Goal: Task Accomplishment & Management: Complete application form

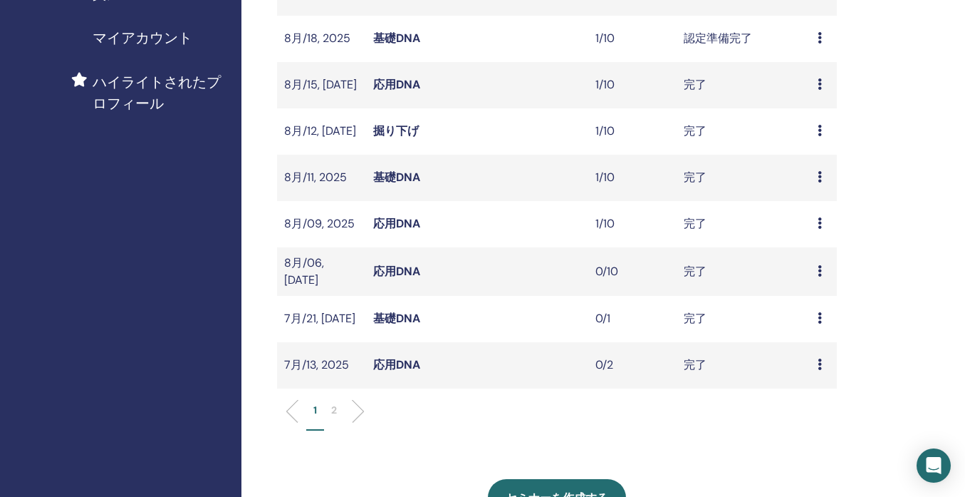
scroll to position [494, 0]
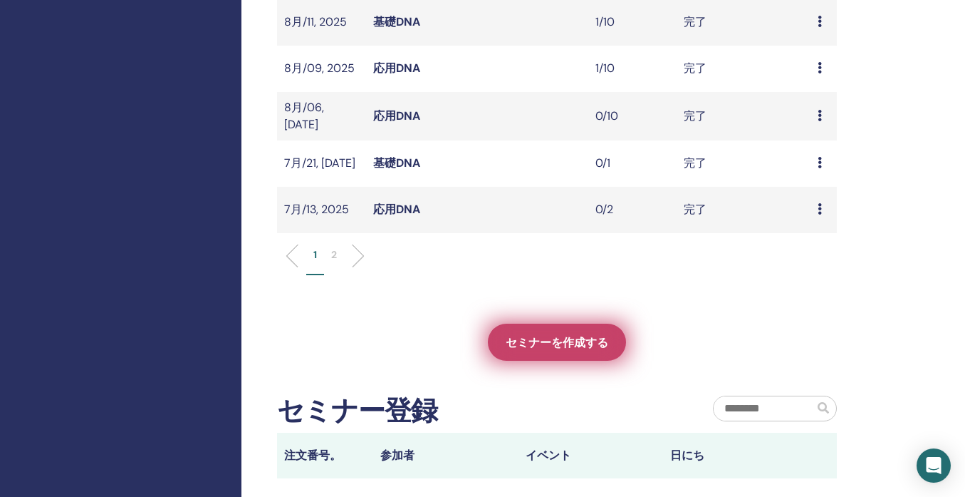
click at [556, 343] on span "セミナーを作成する" at bounding box center [557, 342] width 103 height 15
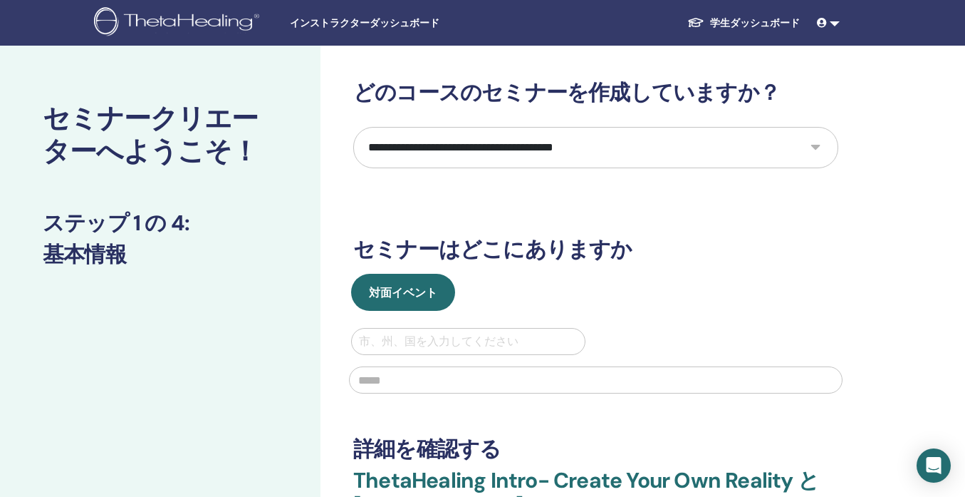
click at [466, 147] on select "**********" at bounding box center [595, 147] width 485 height 41
select select "****"
click at [353, 127] on select "**********" at bounding box center [595, 147] width 485 height 41
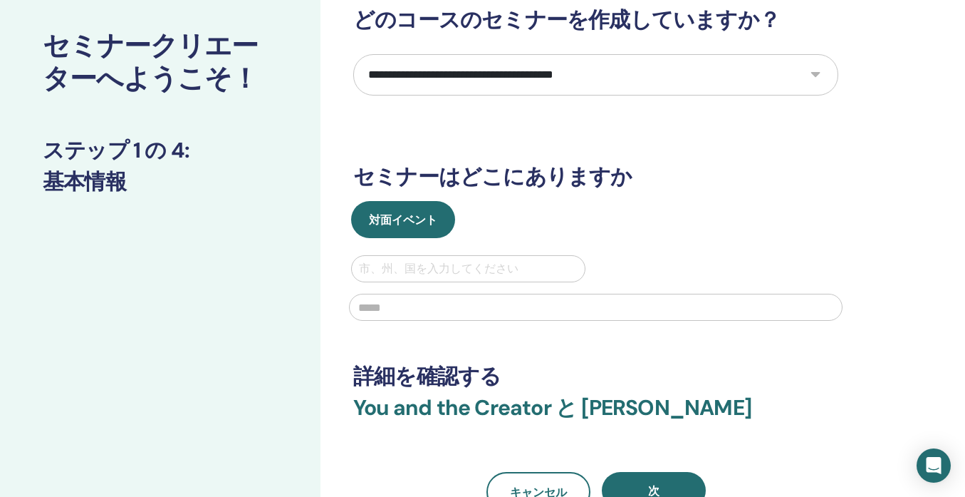
scroll to position [105, 0]
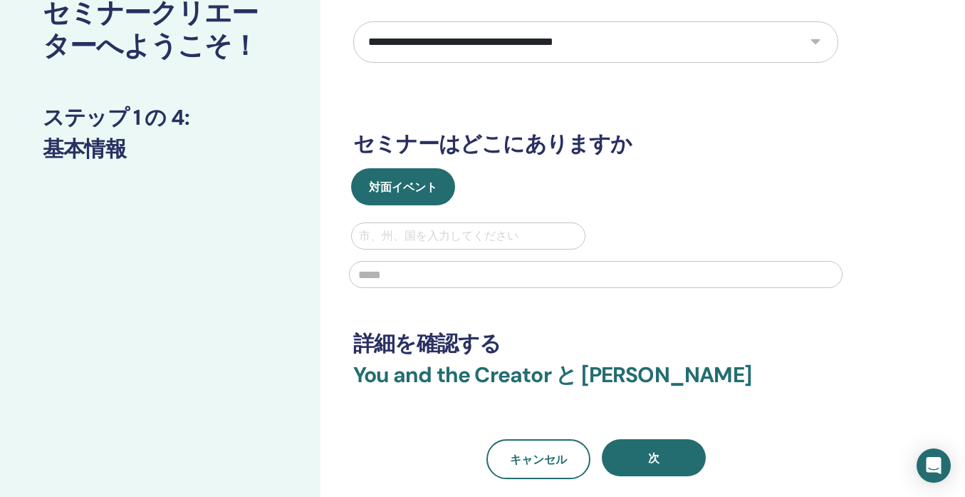
click at [423, 235] on div at bounding box center [468, 236] width 219 height 20
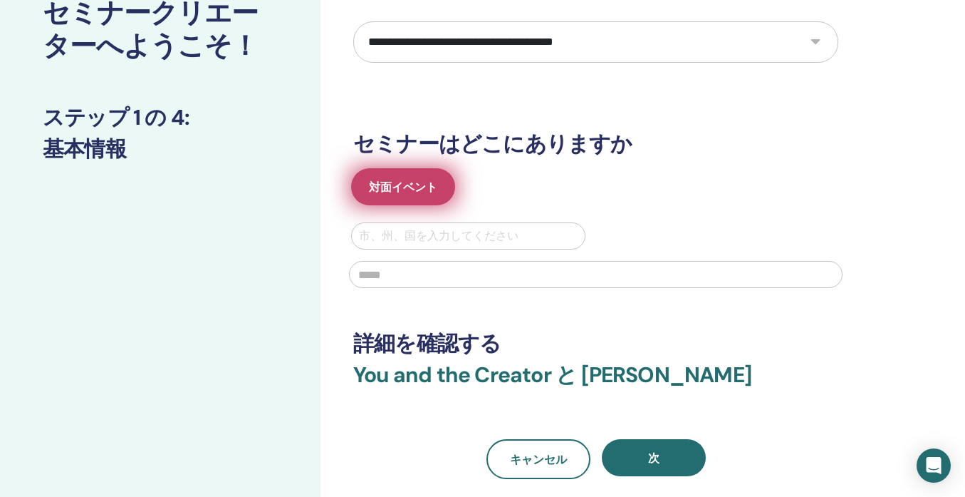
click at [420, 188] on span "対面イベント" at bounding box center [403, 187] width 68 height 15
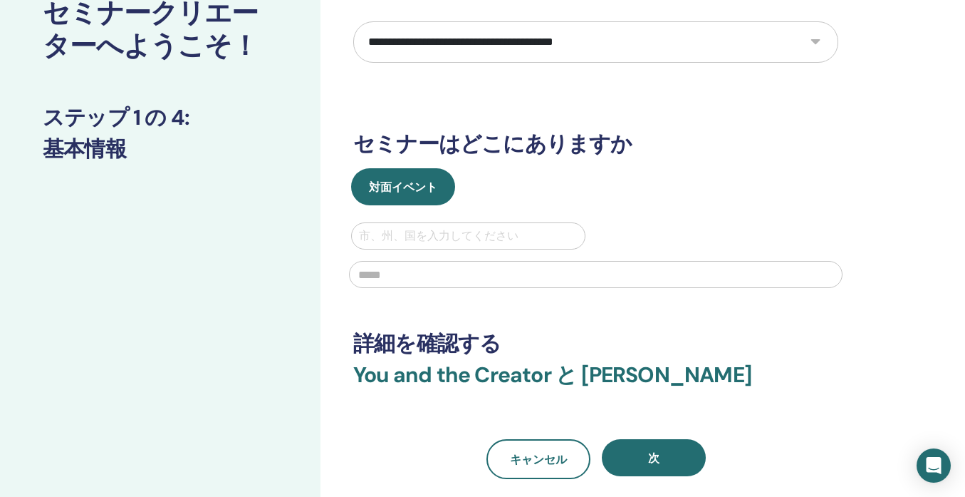
click at [400, 238] on div at bounding box center [468, 236] width 219 height 20
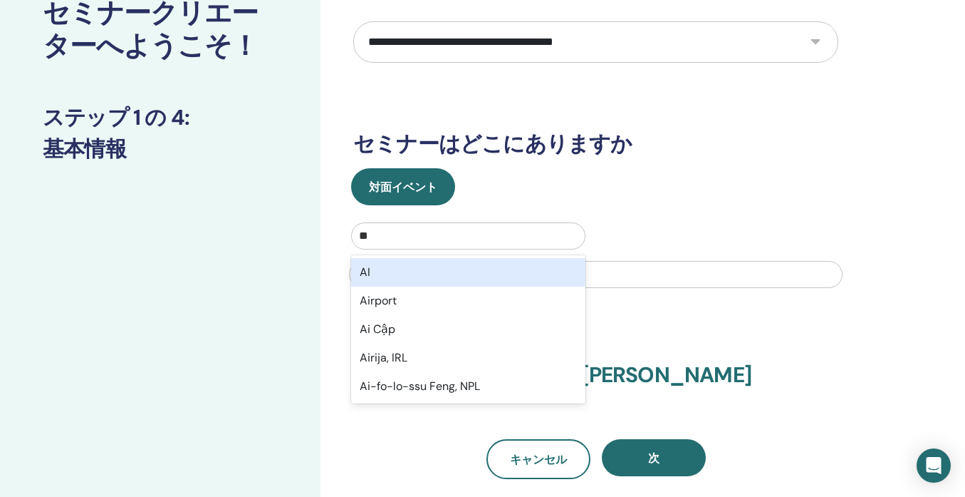
type input "*"
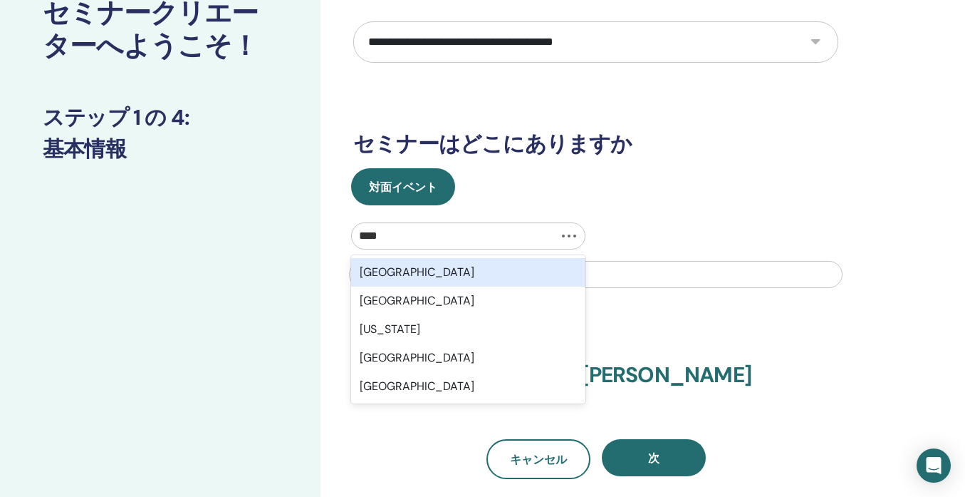
type input "*****"
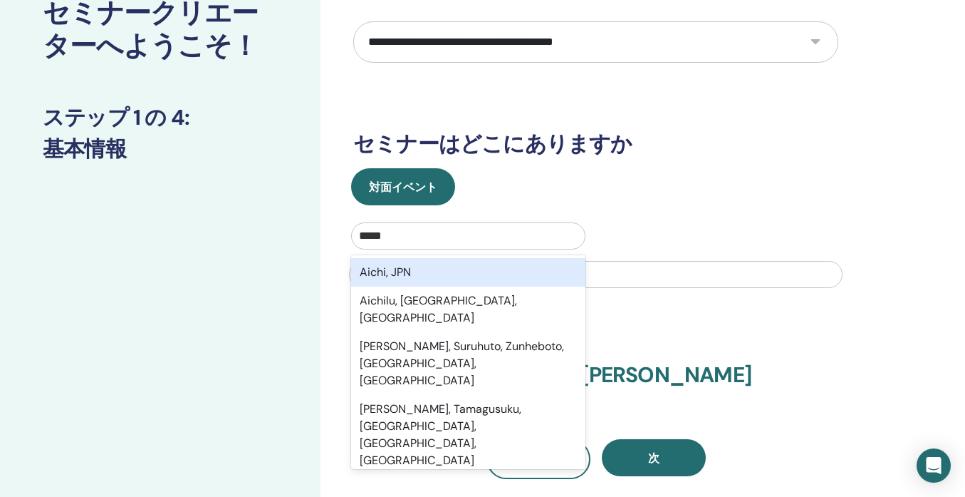
click at [403, 273] on div "Aichi, JPN" at bounding box center [468, 272] width 234 height 28
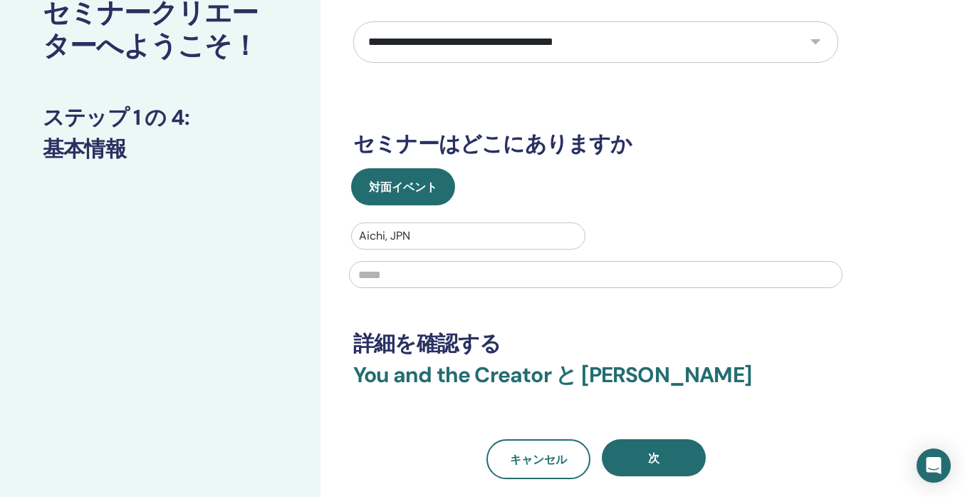
click at [403, 274] on input "text" at bounding box center [596, 274] width 494 height 27
type input "*"
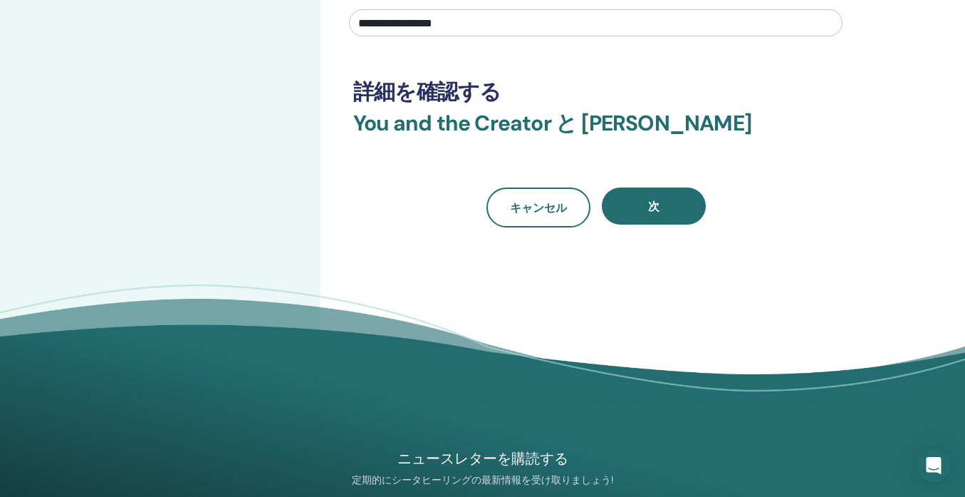
scroll to position [358, 0]
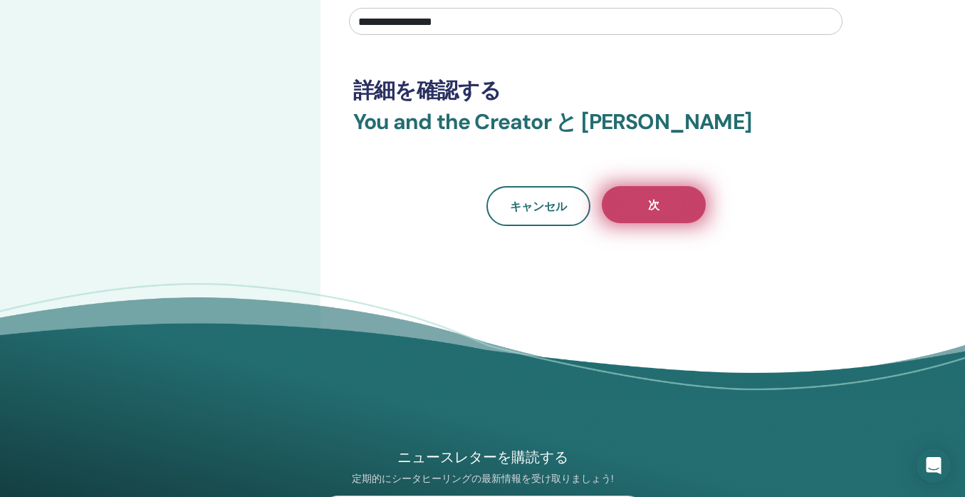
type input "**********"
click at [661, 221] on button "次" at bounding box center [654, 204] width 104 height 37
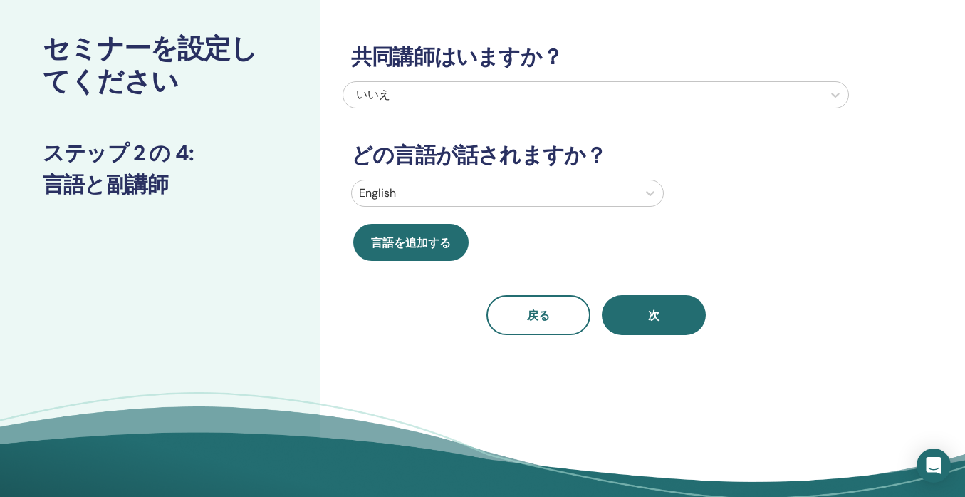
scroll to position [0, 0]
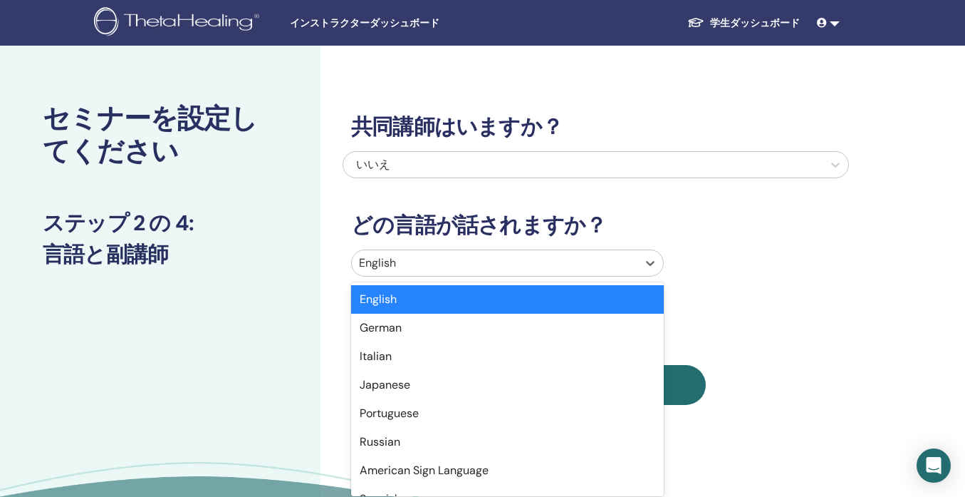
click at [447, 269] on div at bounding box center [494, 263] width 271 height 20
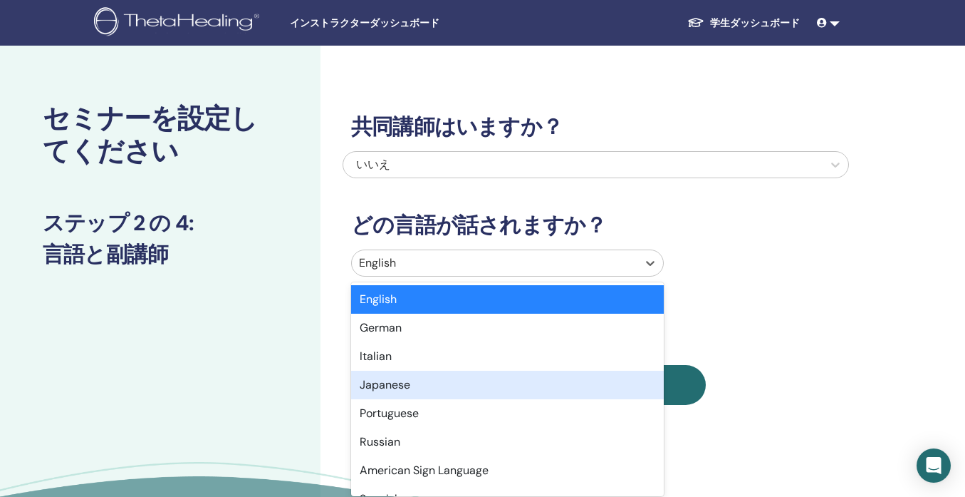
click at [432, 385] on div "Japanese" at bounding box center [507, 384] width 313 height 28
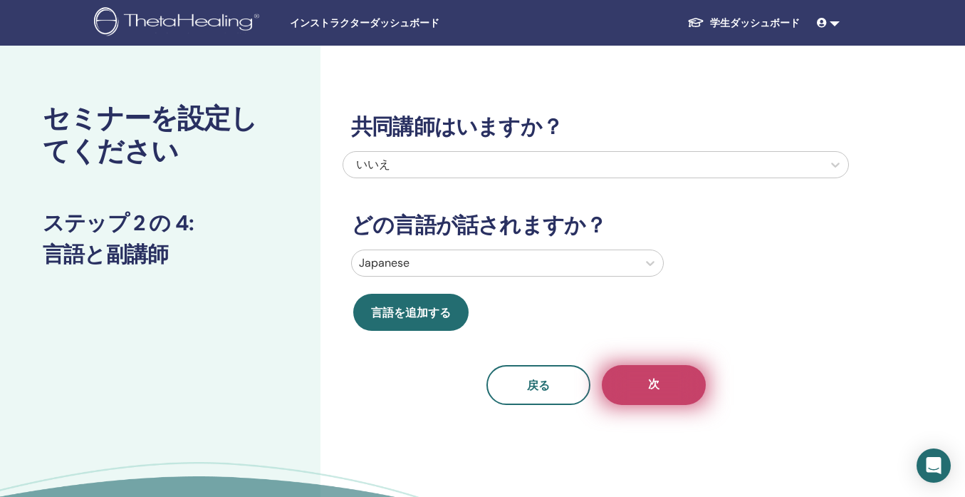
click at [643, 389] on button "次" at bounding box center [654, 385] width 104 height 40
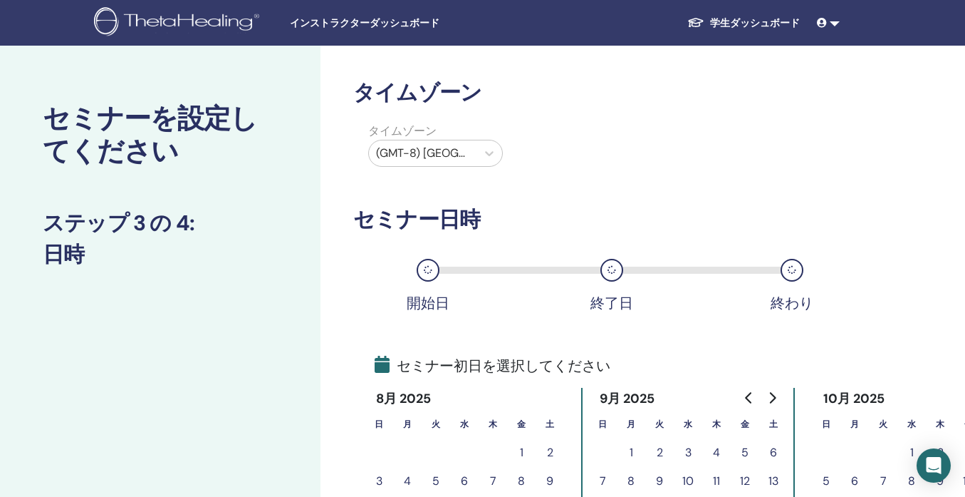
click at [457, 154] on div at bounding box center [422, 153] width 93 height 20
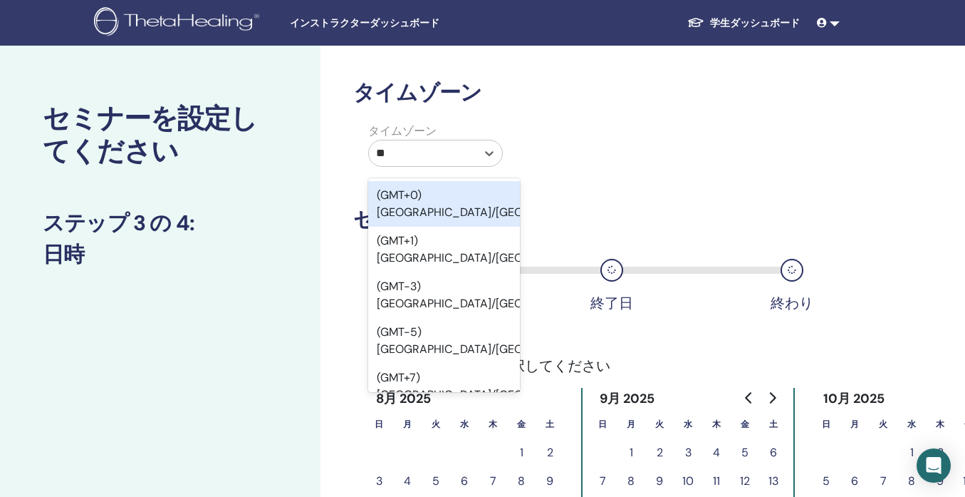
type input "***"
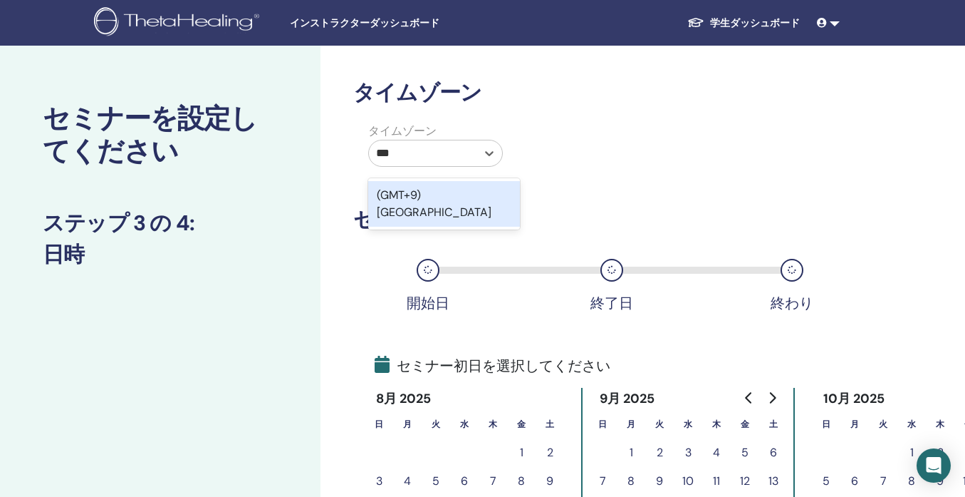
click at [450, 199] on div "(GMT+9) [GEOGRAPHIC_DATA]" at bounding box center [444, 204] width 152 height 46
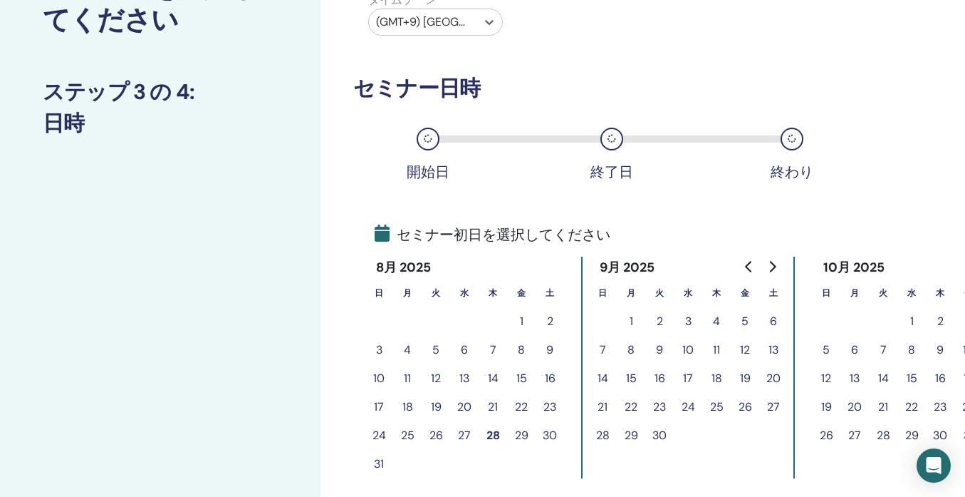
scroll to position [285, 0]
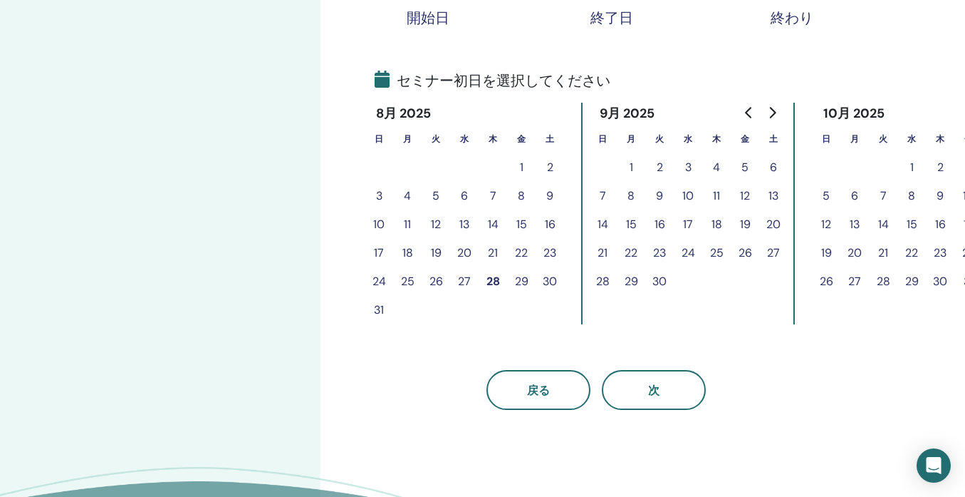
click at [493, 281] on button "28" at bounding box center [493, 281] width 28 height 28
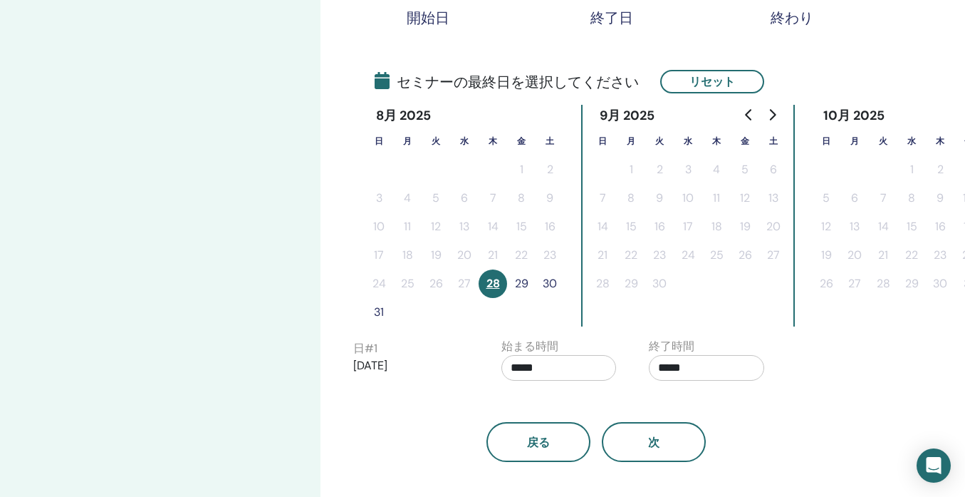
click at [524, 283] on button "29" at bounding box center [521, 283] width 28 height 28
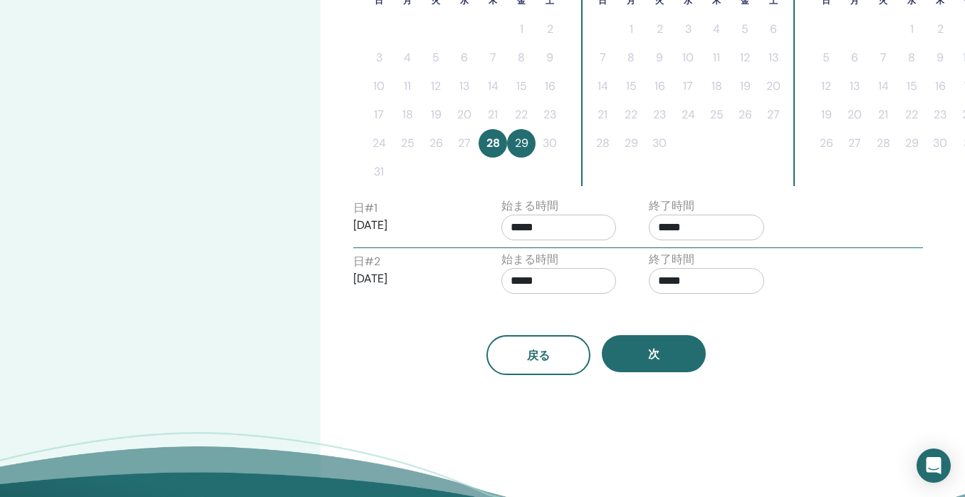
scroll to position [432, 0]
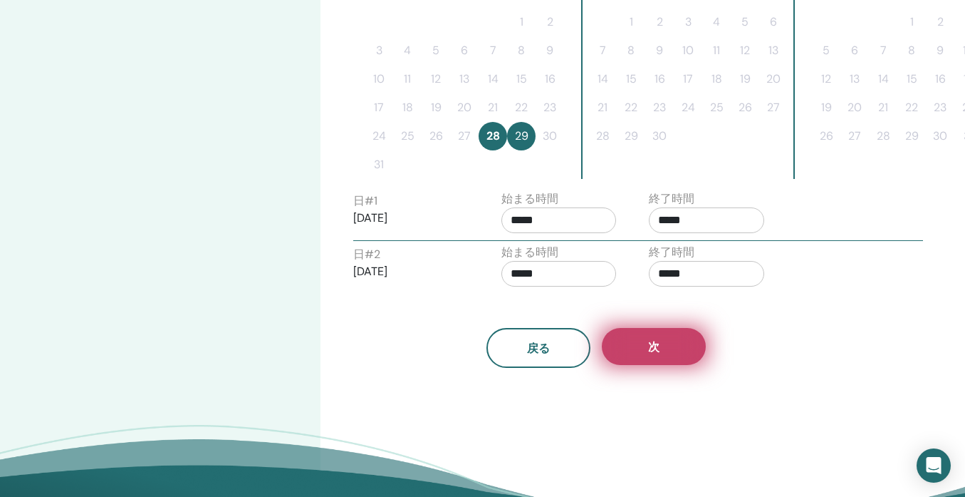
click at [670, 343] on button "次" at bounding box center [654, 346] width 104 height 37
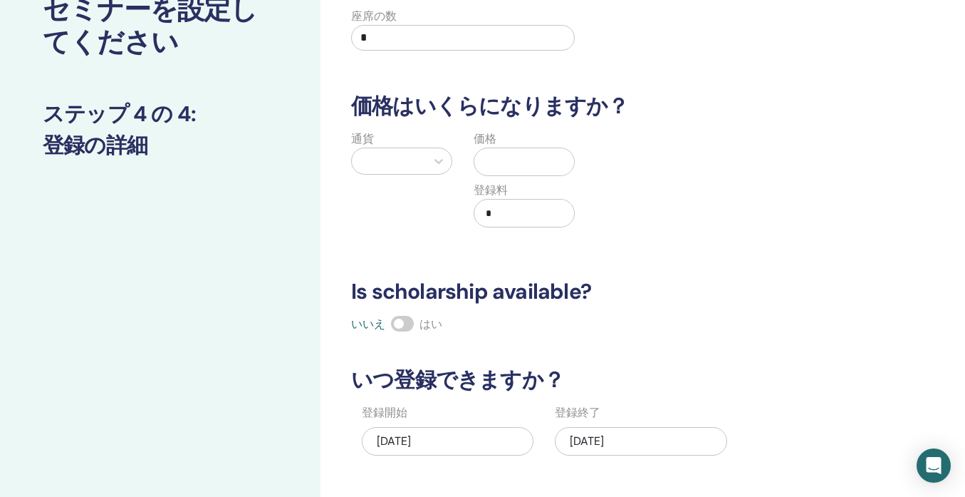
scroll to position [37, 0]
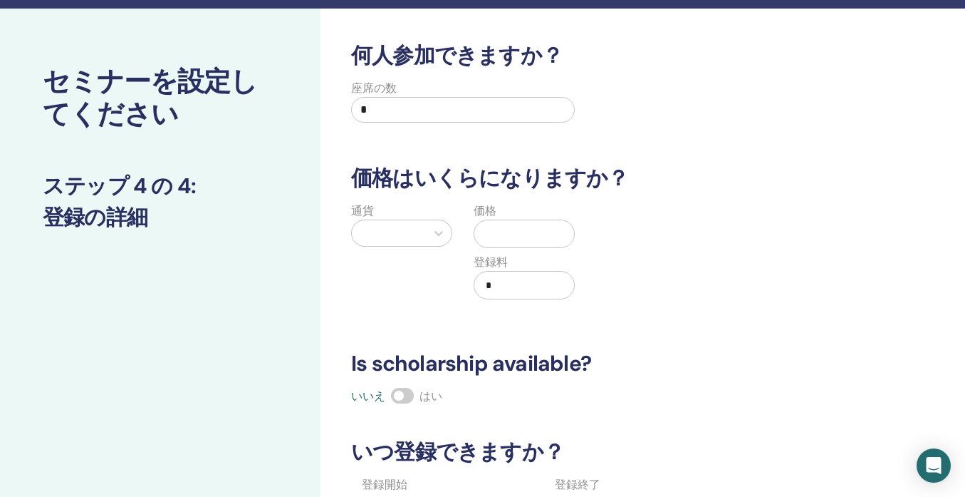
click at [490, 110] on input "*" at bounding box center [463, 110] width 224 height 26
type input "**"
click at [379, 236] on div at bounding box center [389, 233] width 60 height 20
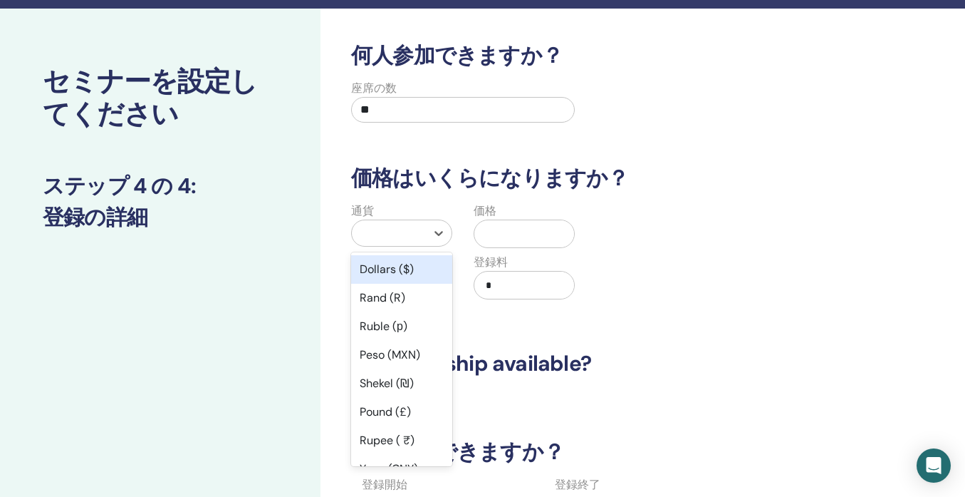
type input "*"
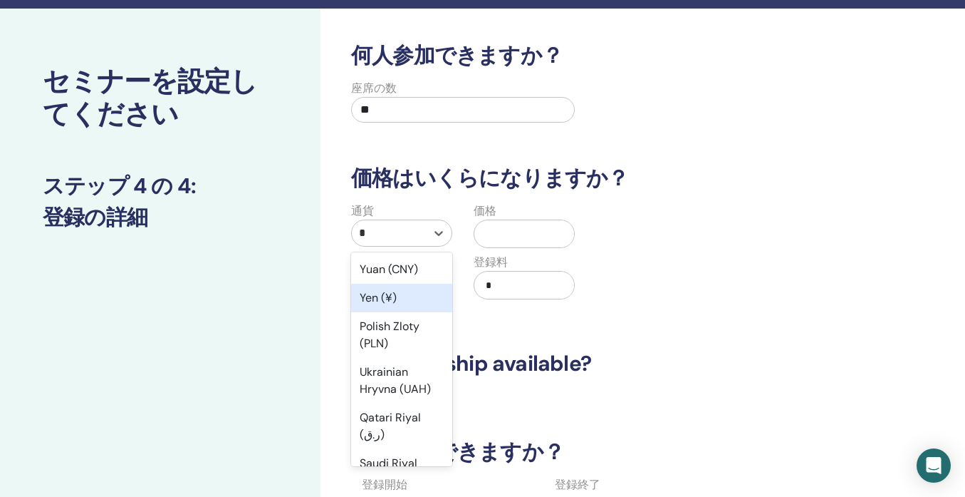
click at [379, 294] on div "Yen (¥)" at bounding box center [401, 298] width 101 height 28
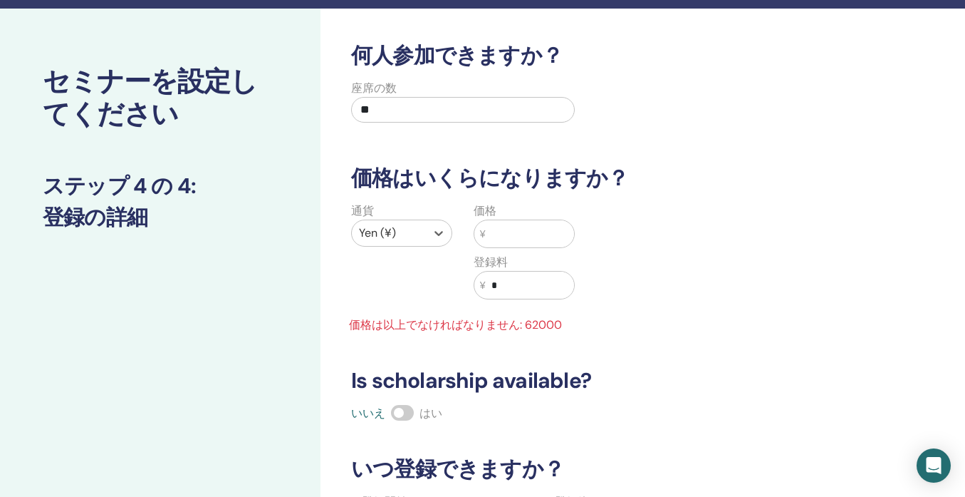
click at [509, 238] on input "text" at bounding box center [530, 233] width 88 height 27
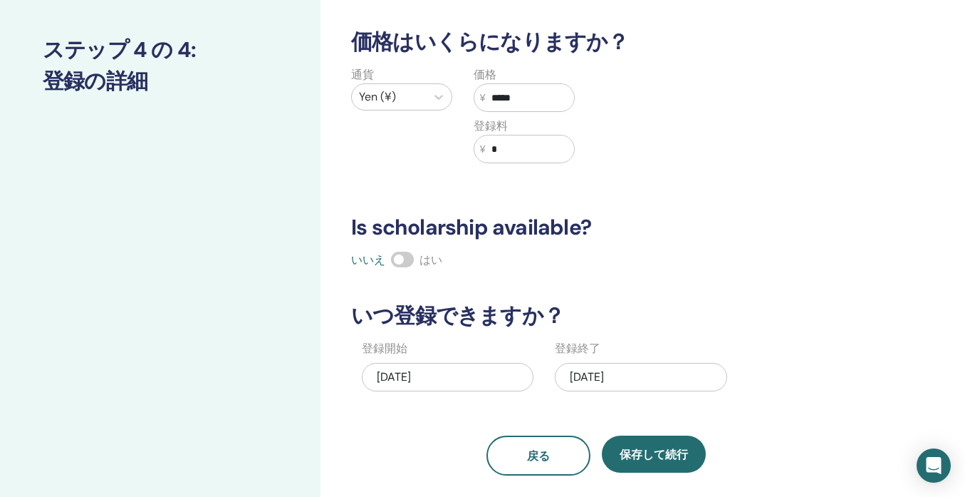
scroll to position [246, 0]
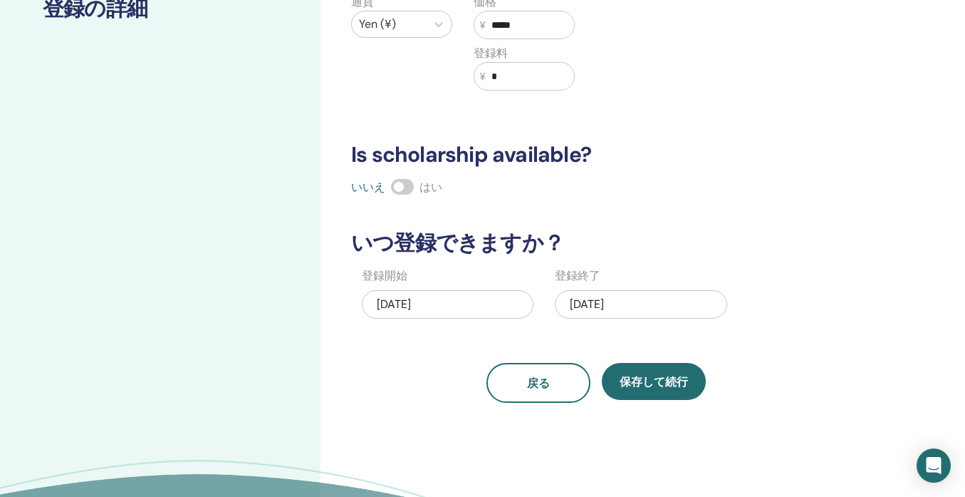
type input "*****"
click at [638, 301] on div "[DATE]" at bounding box center [641, 304] width 172 height 28
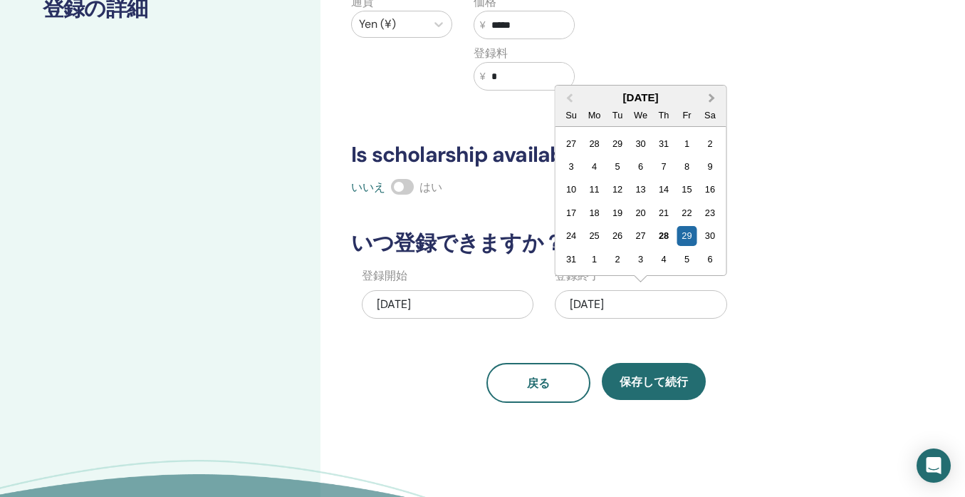
click at [712, 95] on span "Next Month" at bounding box center [712, 97] width 0 height 15
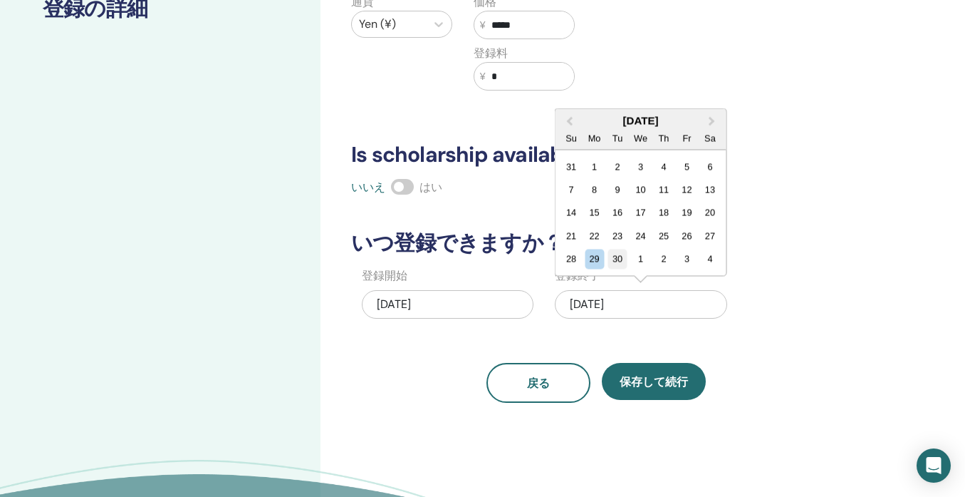
click at [619, 261] on div "30" at bounding box center [617, 258] width 19 height 19
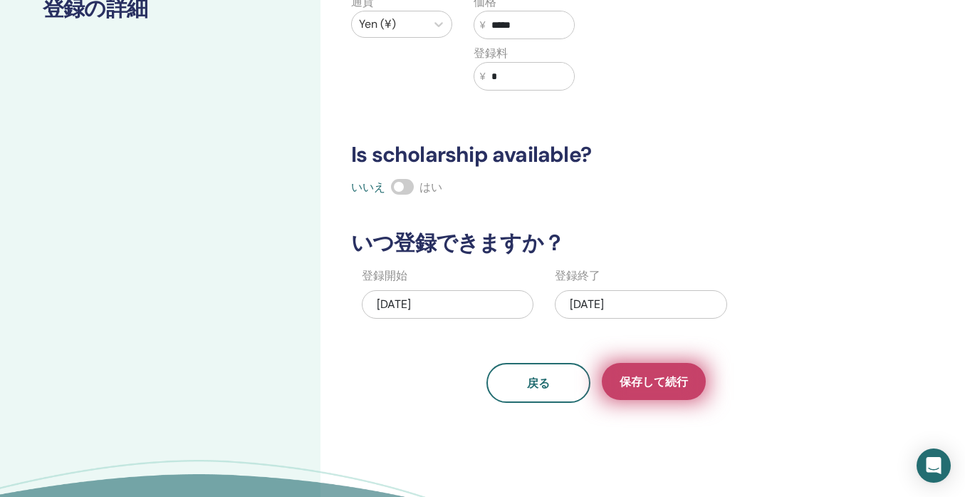
click at [665, 381] on span "保存して続行" at bounding box center [654, 381] width 68 height 15
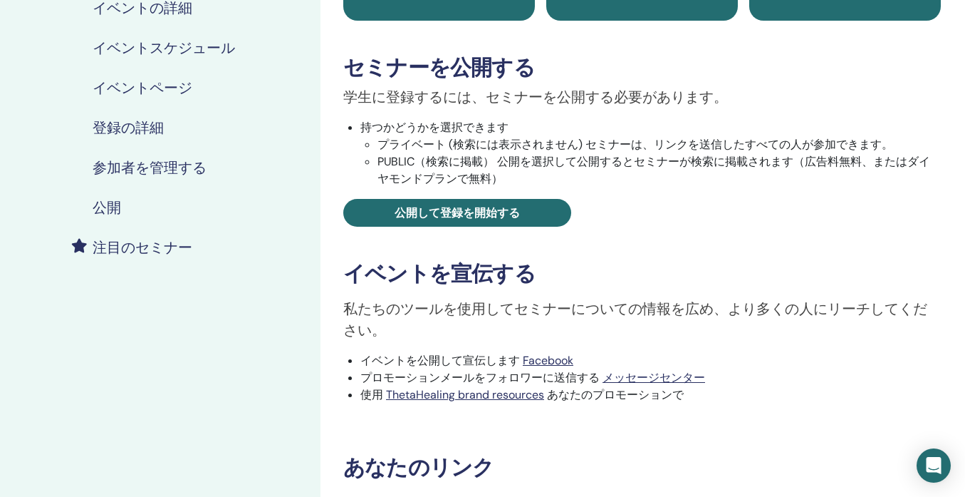
scroll to position [199, 0]
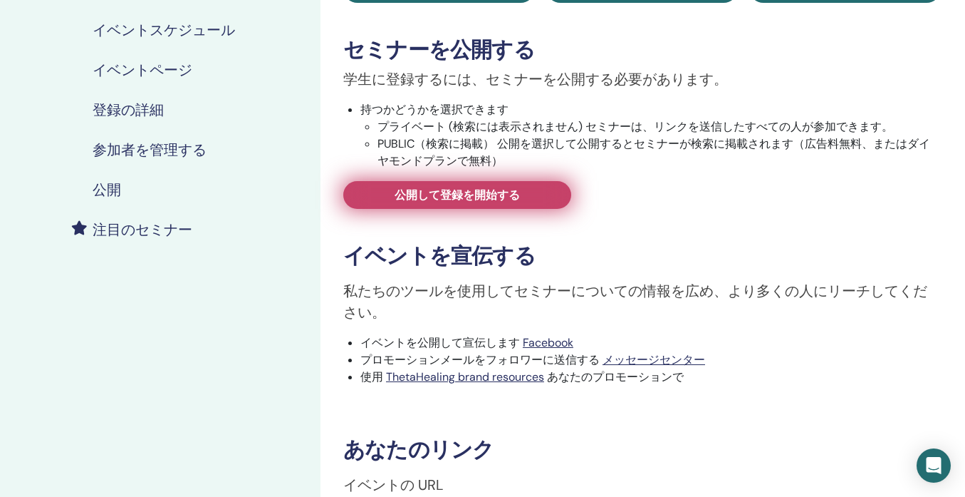
click at [531, 195] on link "公開して登録を開始する" at bounding box center [457, 195] width 228 height 28
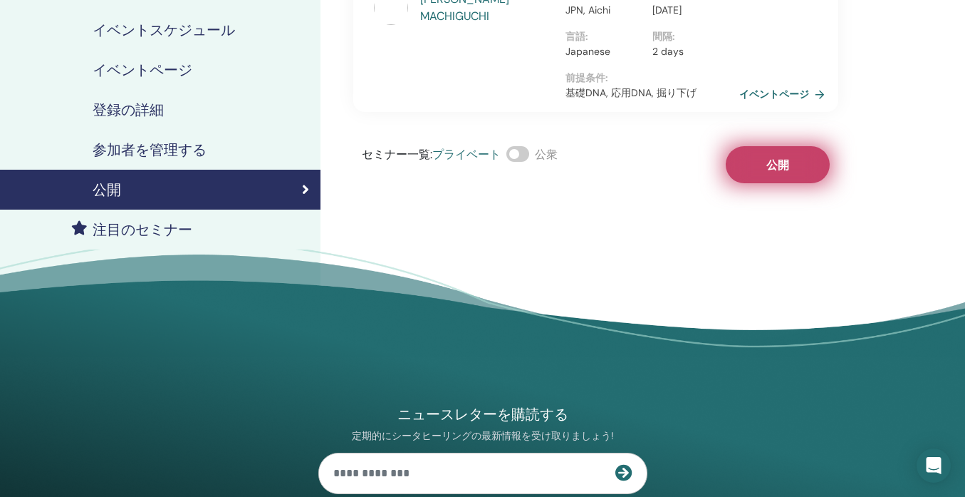
click at [788, 156] on button "公開" at bounding box center [778, 164] width 104 height 37
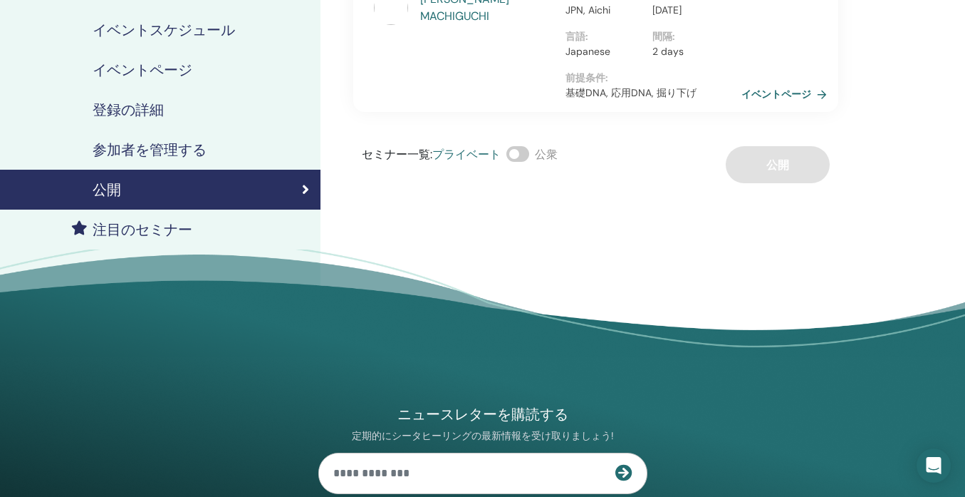
click at [806, 93] on link "イベントページ" at bounding box center [787, 93] width 91 height 21
